Goal: Find specific page/section: Find specific page/section

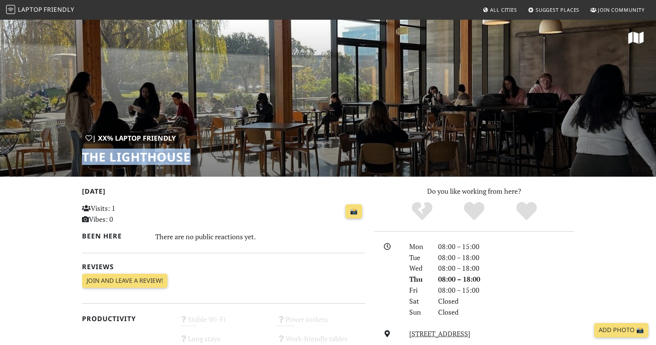
drag, startPoint x: 83, startPoint y: 159, endPoint x: 197, endPoint y: 161, distance: 113.9
click at [197, 161] on div "| XX% Laptop Friendly The Lighthouse" at bounding box center [328, 98] width 656 height 158
copy h1 "The Lighthouse"
click at [272, 210] on div "📸" at bounding box center [273, 212] width 186 height 20
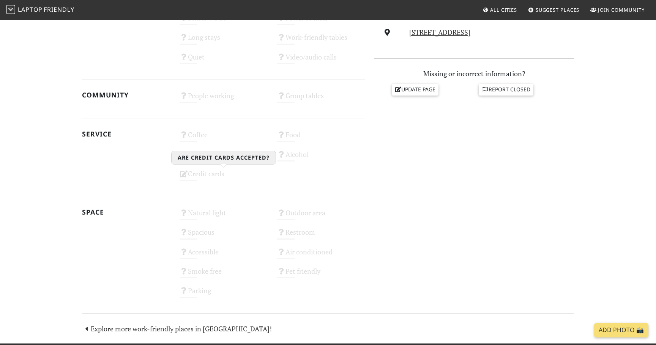
scroll to position [372, 0]
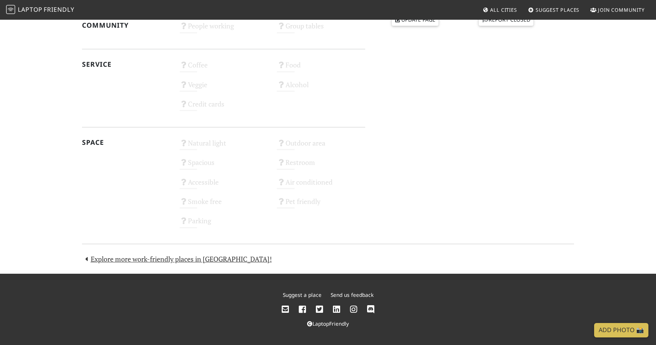
click at [354, 309] on icon at bounding box center [353, 310] width 7 height 8
click at [407, 153] on div "Do you like working from here? Mon 08:00 – 15:00 Tue 08:00 – 18:00 Wed 08:00 – …" at bounding box center [474, 24] width 209 height 420
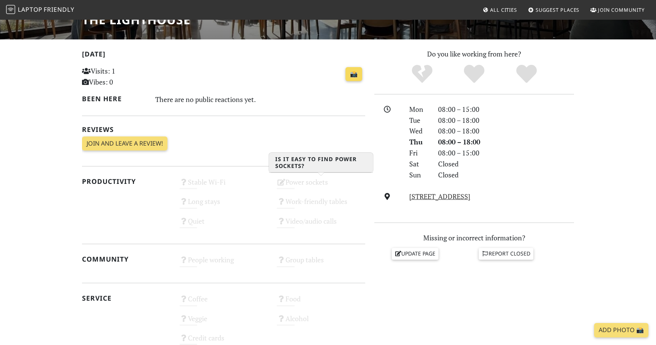
scroll to position [138, 0]
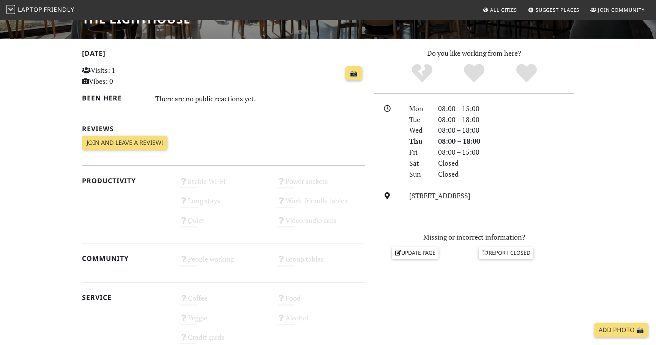
drag, startPoint x: 535, startPoint y: 196, endPoint x: 400, endPoint y: 196, distance: 134.7
click at [400, 196] on div "[STREET_ADDRESS]" at bounding box center [474, 196] width 209 height 11
copy div "[STREET_ADDRESS]"
